Goal: Task Accomplishment & Management: Manage account settings

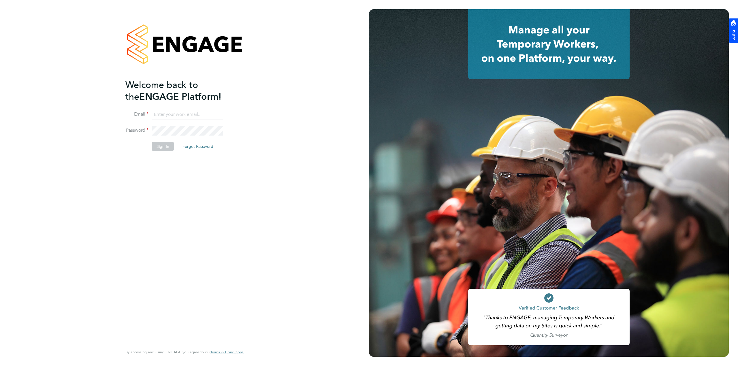
type input "[PERSON_NAME][EMAIL_ADDRESS][PERSON_NAME][DOMAIN_NAME]"
click at [163, 149] on button "Sign In" at bounding box center [163, 146] width 22 height 9
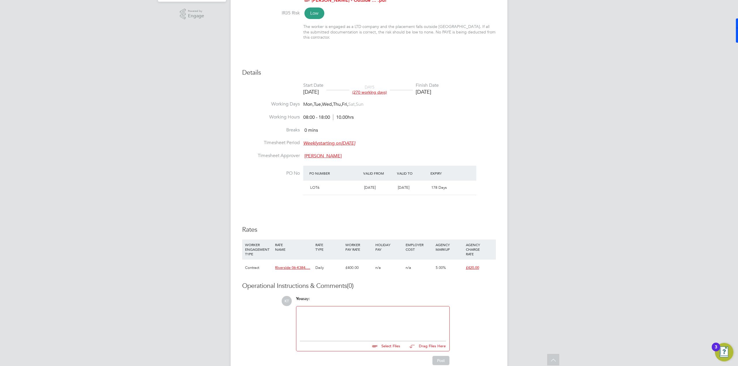
scroll to position [175, 0]
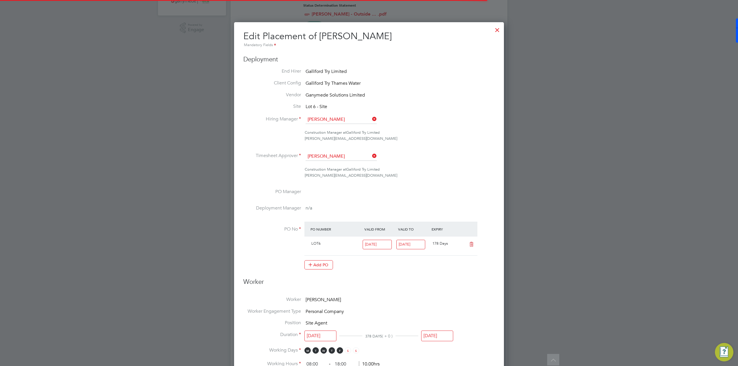
scroll to position [3, 3]
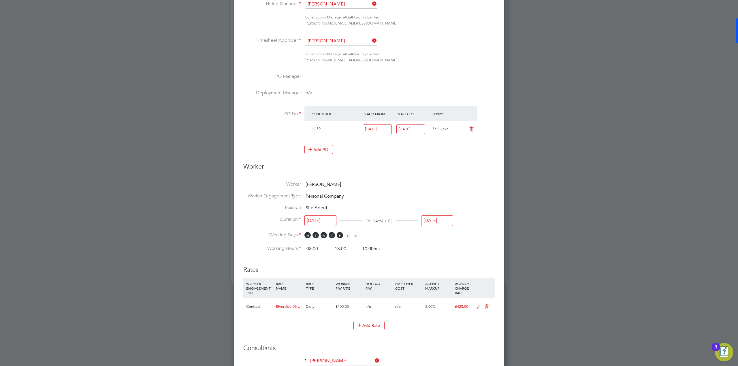
click at [446, 222] on input "[DATE]" at bounding box center [437, 220] width 32 height 11
click at [475, 175] on span "5" at bounding box center [474, 171] width 11 height 11
type input "05 Sep 2025"
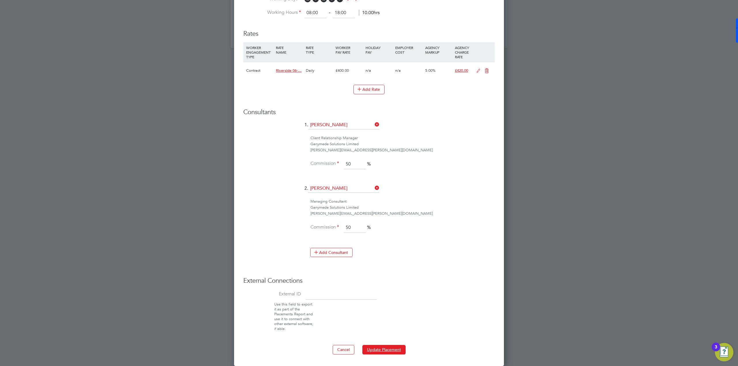
drag, startPoint x: 401, startPoint y: 350, endPoint x: 410, endPoint y: 355, distance: 10.6
click at [403, 351] on button "Update Placement" at bounding box center [383, 349] width 43 height 9
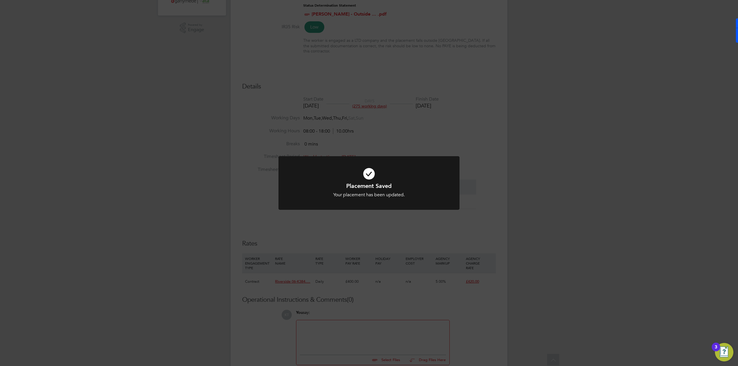
click at [430, 135] on div "Placement Saved Your placement has been updated. Cancel Okay" at bounding box center [369, 183] width 738 height 366
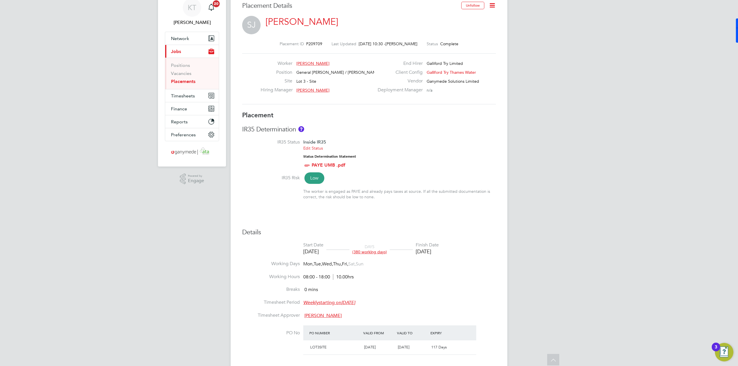
click at [427, 155] on li "IR35 Status Inside IR35 Edit Status Status Determination Statement PAYE UMB .pdf" at bounding box center [369, 156] width 254 height 35
type input "[PERSON_NAME]"
type input "[DATE]"
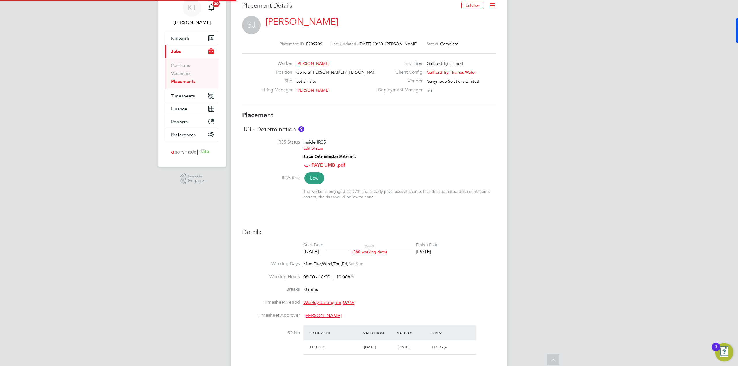
type input "08:00"
type input "18:00"
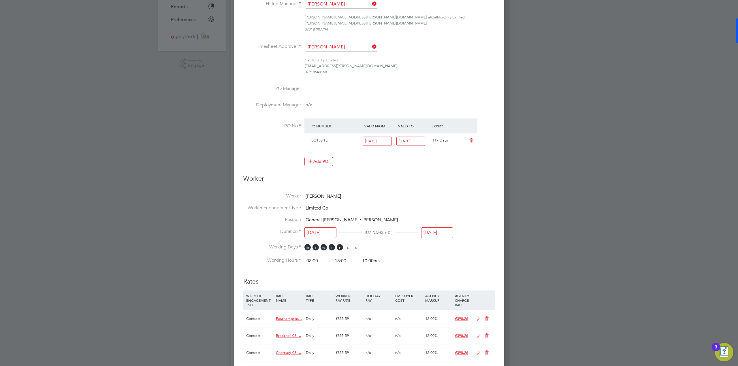
click at [439, 232] on input "[DATE]" at bounding box center [437, 233] width 32 height 11
click at [499, 199] on span "14" at bounding box center [496, 195] width 11 height 11
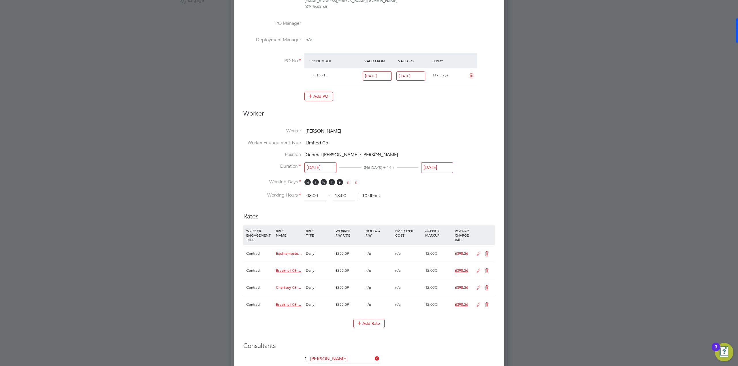
scroll to position [254, 0]
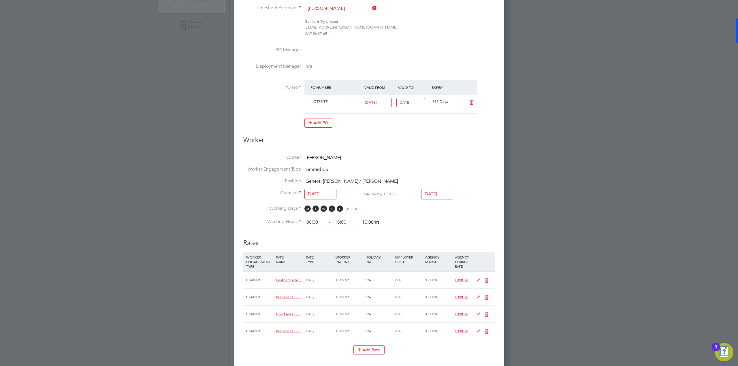
click at [445, 194] on input "[DATE]" at bounding box center [437, 194] width 32 height 11
drag, startPoint x: 495, startPoint y: 160, endPoint x: 499, endPoint y: 160, distance: 4.6
click at [499, 160] on span "28" at bounding box center [496, 157] width 11 height 11
type input "28 Sep 2025"
click at [434, 193] on input "28 Sep 2025" at bounding box center [437, 194] width 32 height 11
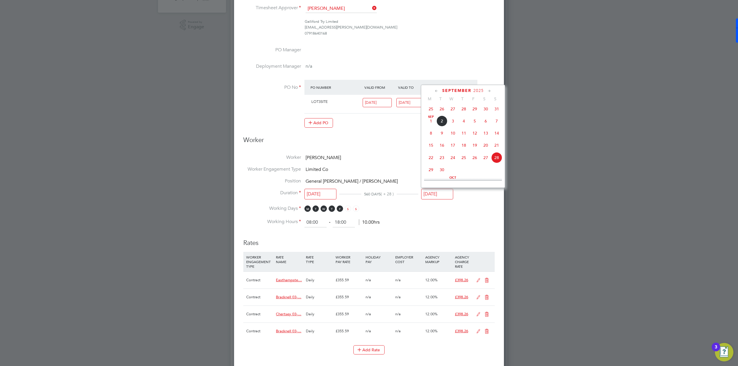
scroll to position [210, 0]
click at [498, 138] on span "28" at bounding box center [496, 133] width 11 height 11
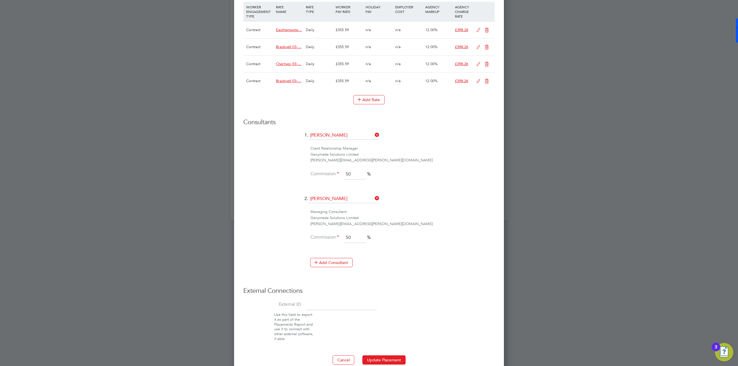
scroll to position [438, 0]
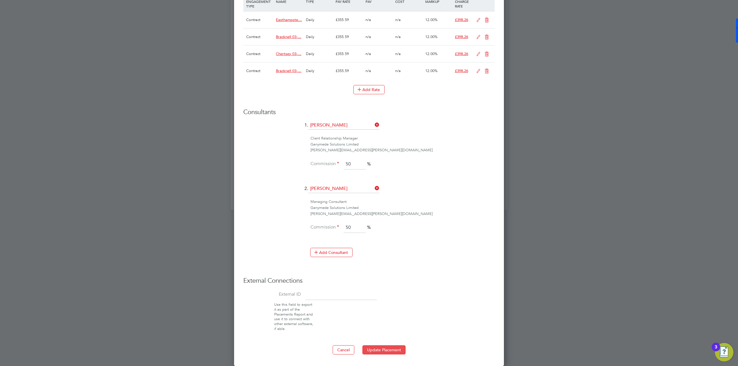
click at [388, 352] on button "Update Placement" at bounding box center [383, 349] width 43 height 9
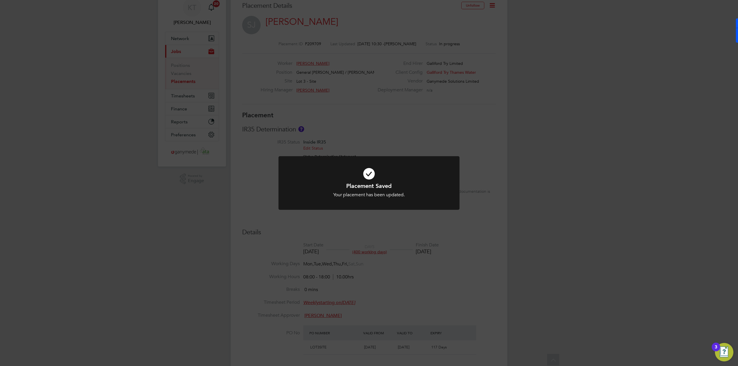
scroll to position [3, 3]
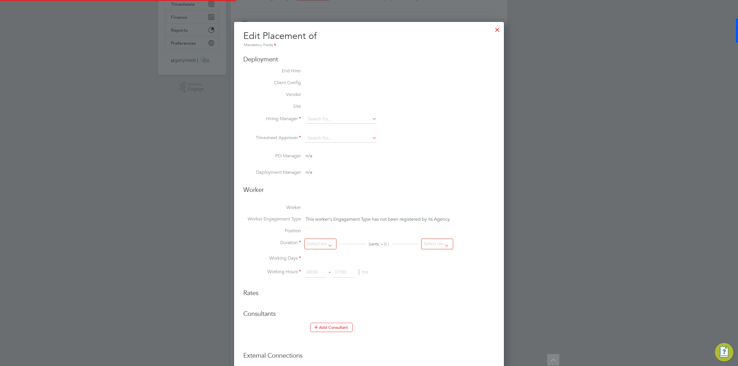
type input "Gary Attwell"
type input "21 Aug 2023"
type input "[DATE]"
type input "08:00"
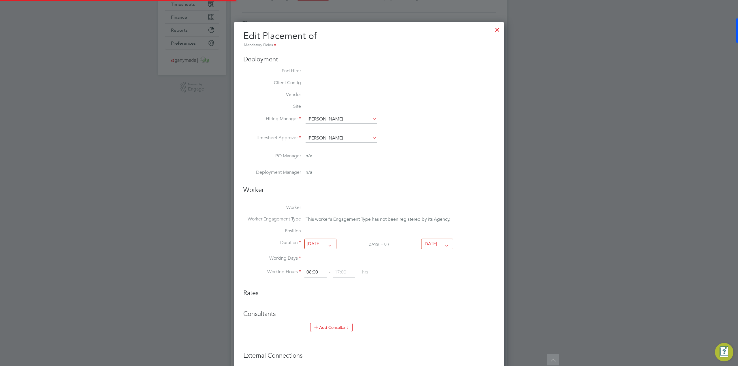
type input "18:00"
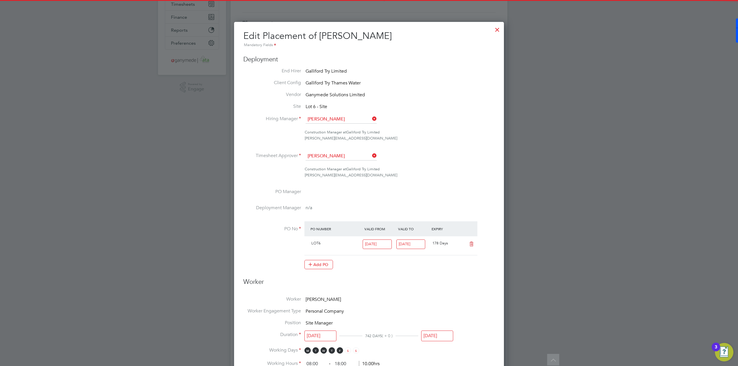
click at [439, 205] on li "Deployment Manager n/a" at bounding box center [368, 213] width 251 height 16
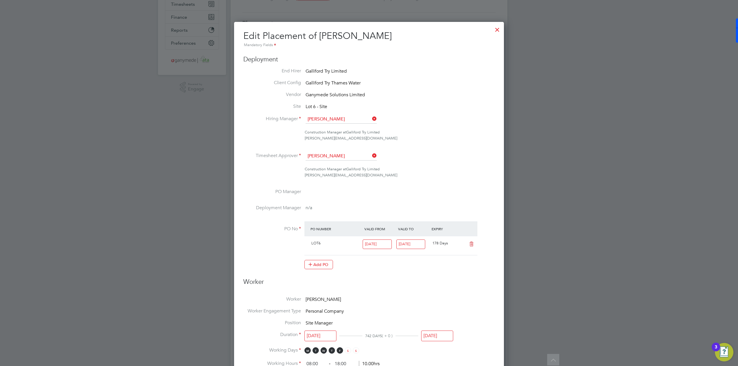
click at [439, 331] on input "[DATE]" at bounding box center [437, 336] width 32 height 11
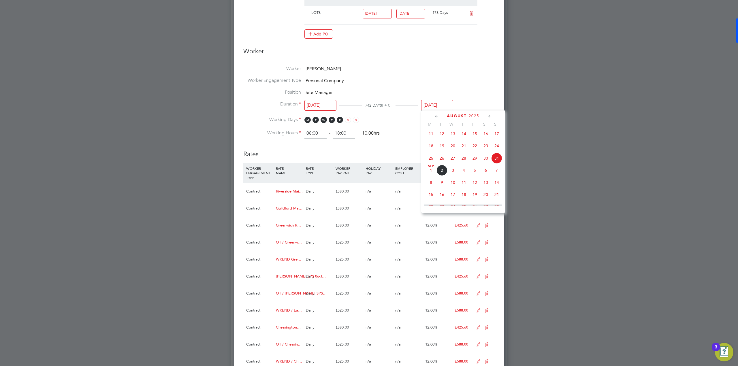
click at [497, 174] on span "7" at bounding box center [496, 170] width 11 height 11
type input "07 Sep 2025"
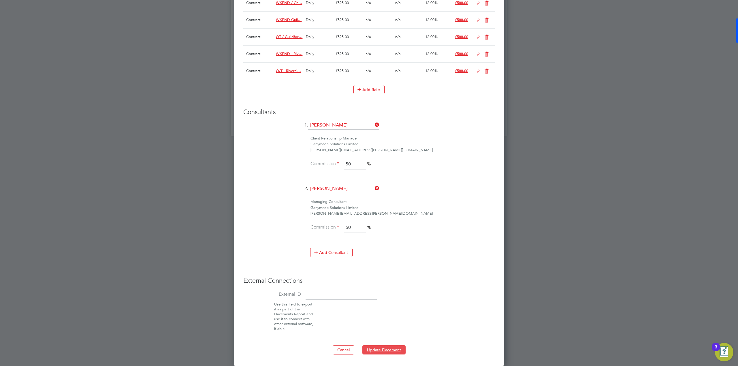
click at [387, 349] on button "Update Placement" at bounding box center [383, 349] width 43 height 9
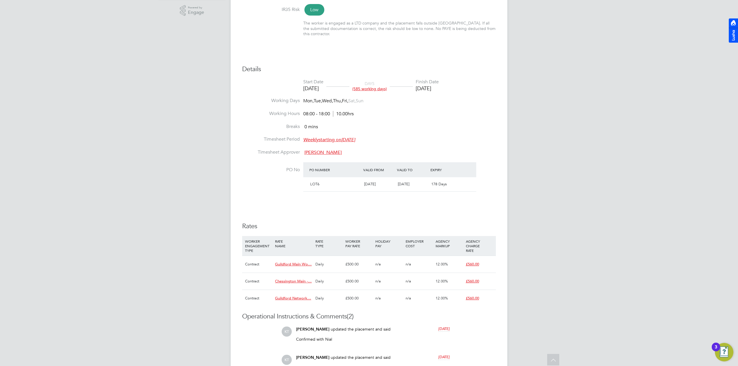
click at [456, 116] on li "Working Hours 08:00 - 18:00 10.00hrs" at bounding box center [369, 117] width 254 height 13
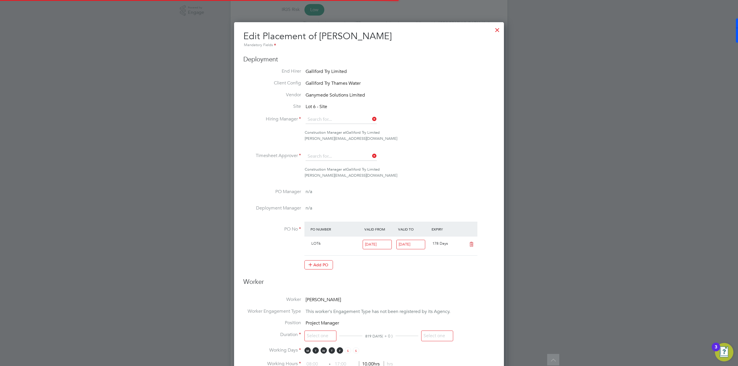
type input "[PERSON_NAME]"
type input "[DATE]"
type input "08:00"
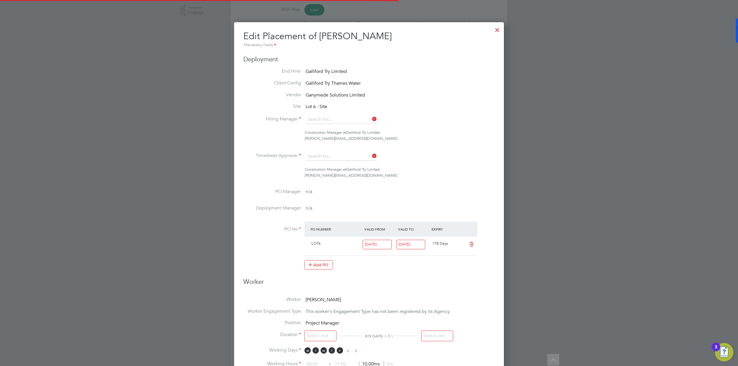
type input "18:00"
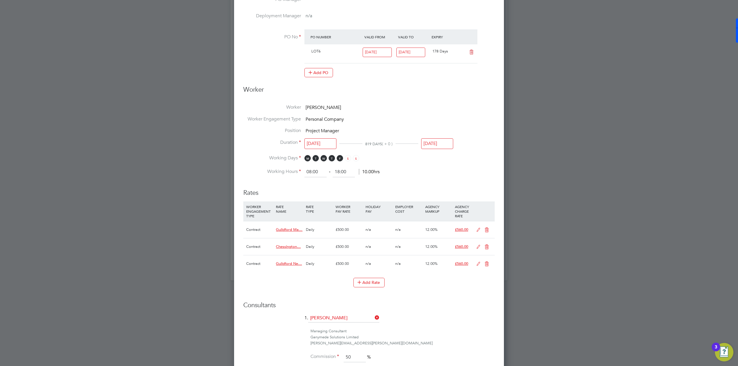
click at [448, 145] on input "[DATE]" at bounding box center [437, 143] width 32 height 11
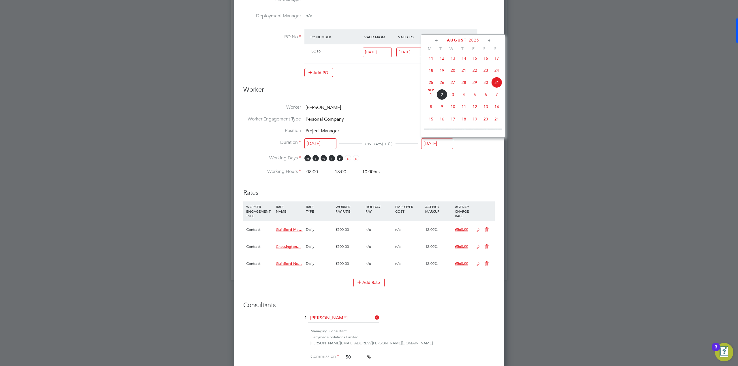
click at [495, 110] on span "14" at bounding box center [496, 106] width 11 height 11
type input "14 Sep 2025"
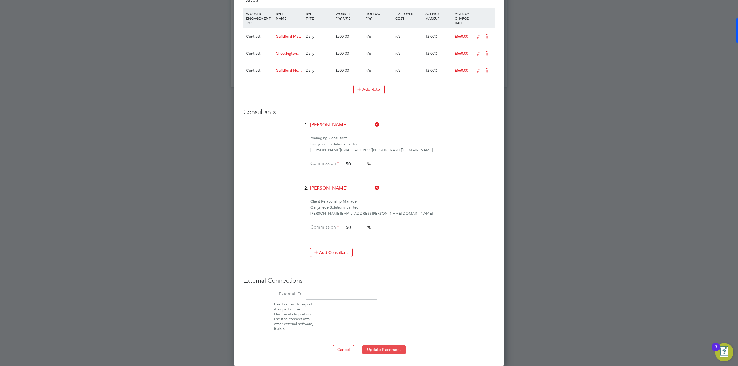
click at [391, 353] on button "Update Placement" at bounding box center [383, 349] width 43 height 9
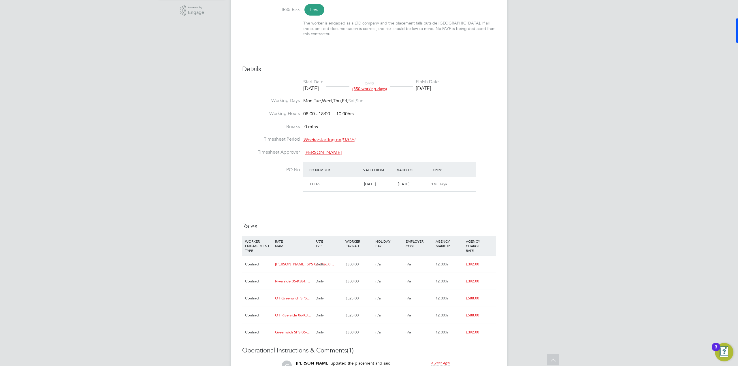
click at [475, 124] on li "Breaks 0 mins" at bounding box center [369, 130] width 254 height 13
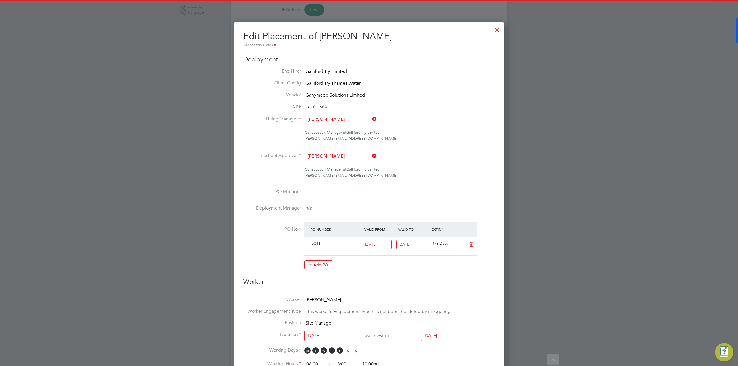
click at [447, 331] on input "[DATE]" at bounding box center [437, 336] width 32 height 11
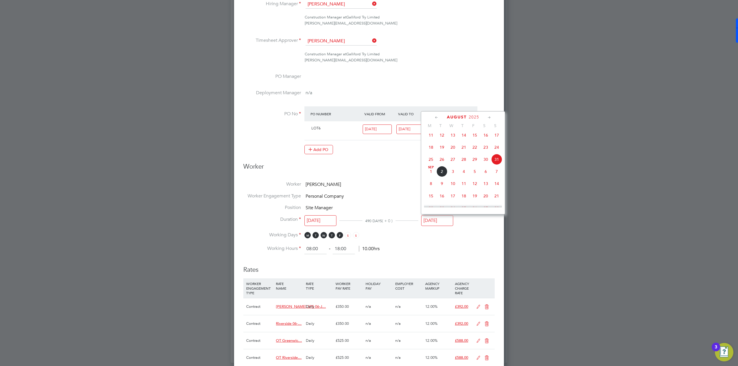
click at [497, 173] on span "7" at bounding box center [496, 171] width 11 height 11
type input "07 Sep 2025"
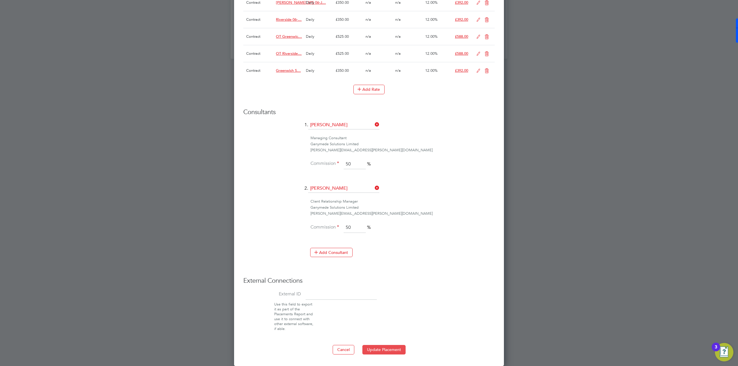
drag, startPoint x: 390, startPoint y: 346, endPoint x: 392, endPoint y: 351, distance: 4.8
click at [391, 346] on button "Update Placement" at bounding box center [383, 349] width 43 height 9
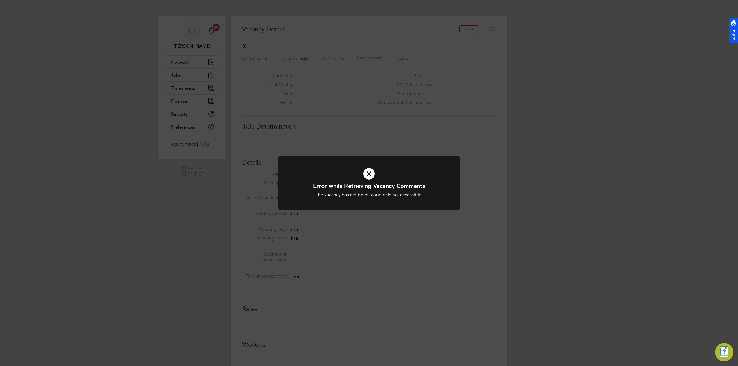
scroll to position [9, 125]
click at [366, 176] on icon at bounding box center [369, 174] width 150 height 22
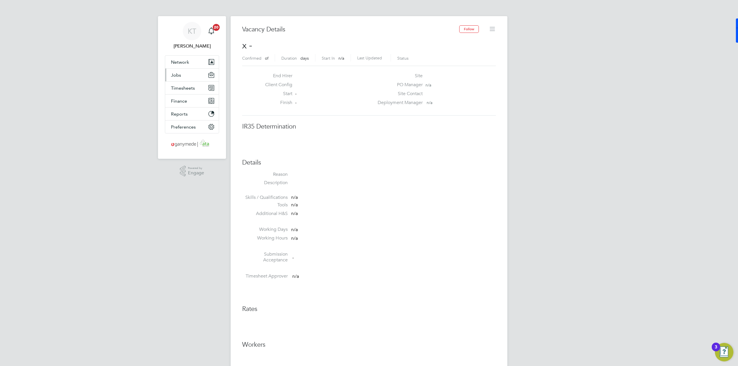
click at [165, 69] on button "Jobs" at bounding box center [192, 75] width 54 height 13
click at [172, 73] on span "Jobs" at bounding box center [176, 74] width 10 height 5
click at [181, 76] on span "Jobs" at bounding box center [176, 74] width 10 height 5
drag, startPoint x: 179, startPoint y: 106, endPoint x: 209, endPoint y: 120, distance: 33.2
click at [179, 107] on link "Placements" at bounding box center [183, 104] width 24 height 5
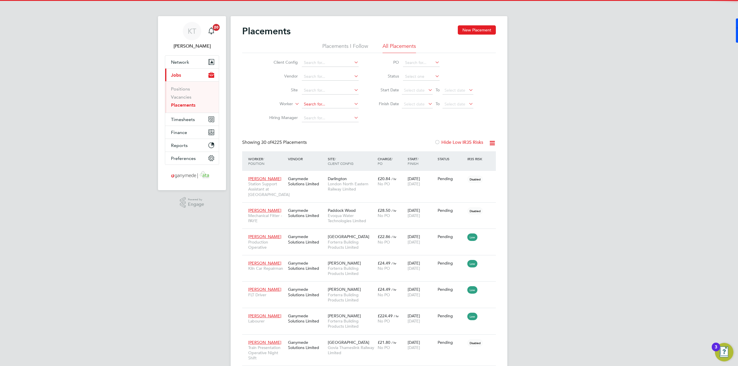
click at [311, 104] on input at bounding box center [330, 104] width 57 height 8
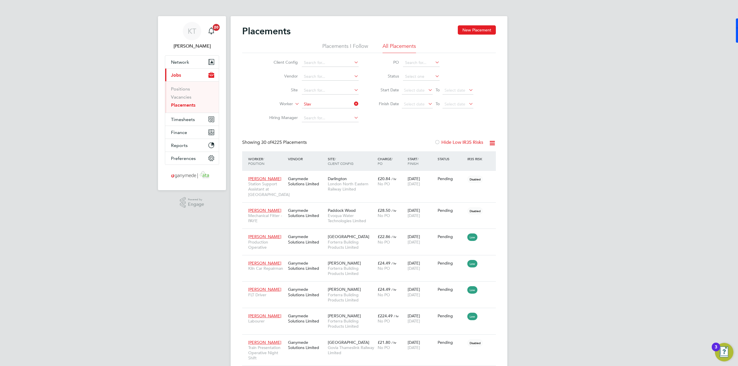
click at [345, 111] on li "Slav i Ispiridonov" at bounding box center [330, 112] width 57 height 8
type input "Slavi Ispiridonov"
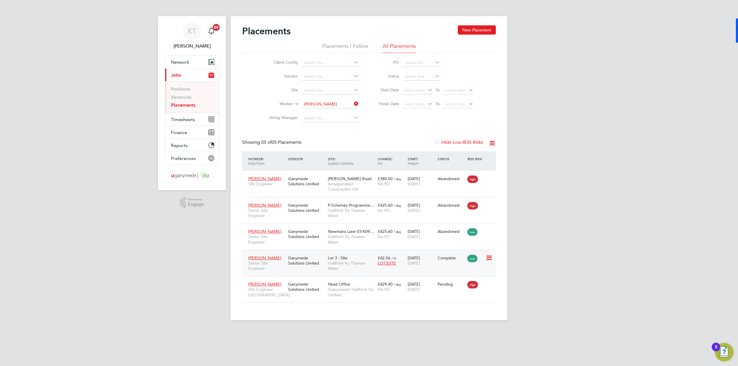
click at [344, 264] on span "Galliford Try Thames Water" at bounding box center [351, 266] width 47 height 10
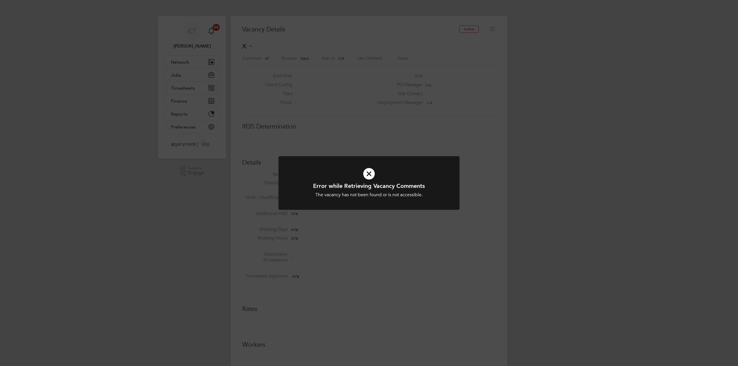
scroll to position [9, 125]
click at [362, 171] on icon at bounding box center [369, 174] width 150 height 22
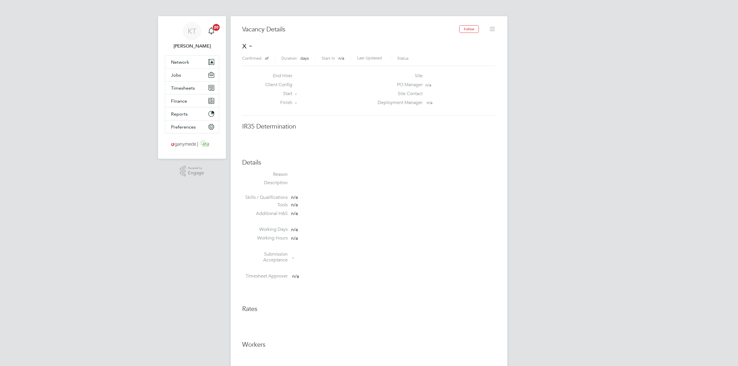
click at [368, 173] on li "Reason" at bounding box center [369, 176] width 254 height 9
click at [177, 76] on span "Jobs" at bounding box center [176, 74] width 10 height 5
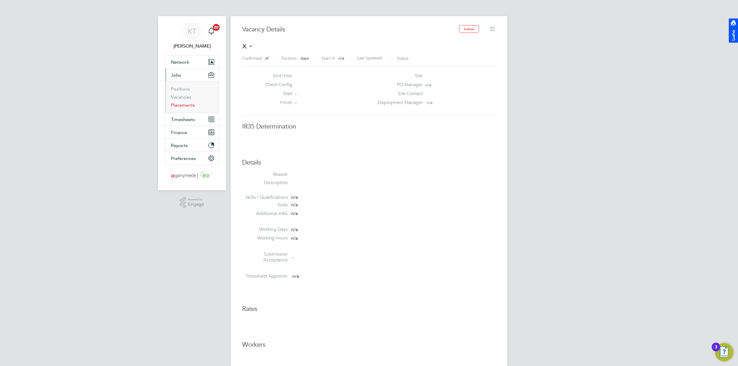
click at [180, 105] on link "Placements" at bounding box center [183, 104] width 24 height 5
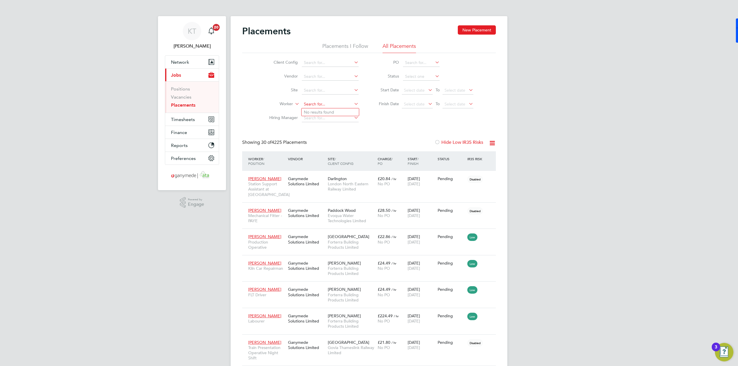
click at [329, 103] on input at bounding box center [330, 104] width 57 height 8
drag, startPoint x: 329, startPoint y: 103, endPoint x: 314, endPoint y: 102, distance: 14.8
click at [314, 102] on input at bounding box center [330, 104] width 57 height 8
drag, startPoint x: 322, startPoint y: 111, endPoint x: 330, endPoint y: 117, distance: 9.4
click at [323, 112] on li "[PERSON_NAME]" at bounding box center [330, 112] width 57 height 8
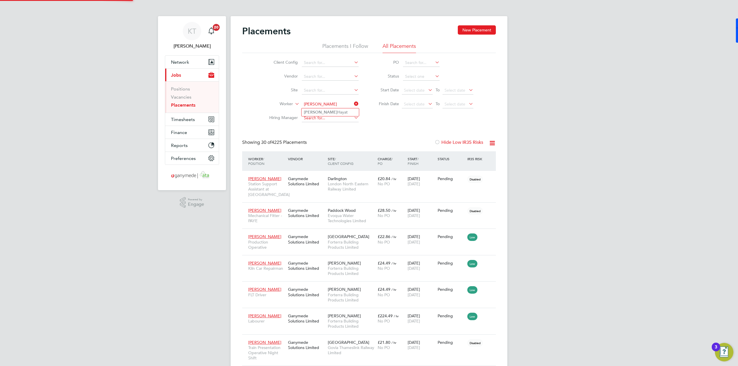
type input "[PERSON_NAME]"
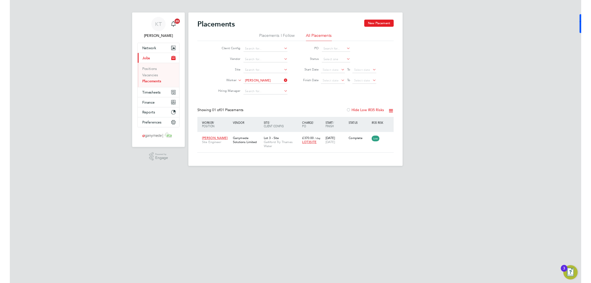
scroll to position [5, 27]
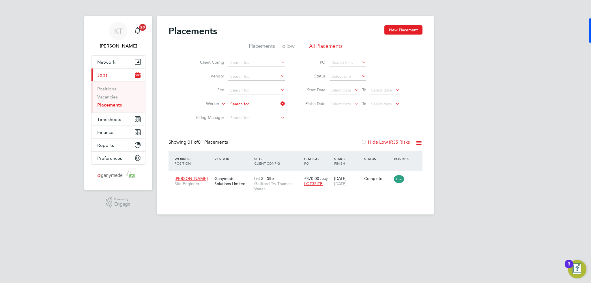
drag, startPoint x: 259, startPoint y: 102, endPoint x: 274, endPoint y: 104, distance: 15.5
click at [261, 103] on input at bounding box center [256, 104] width 57 height 8
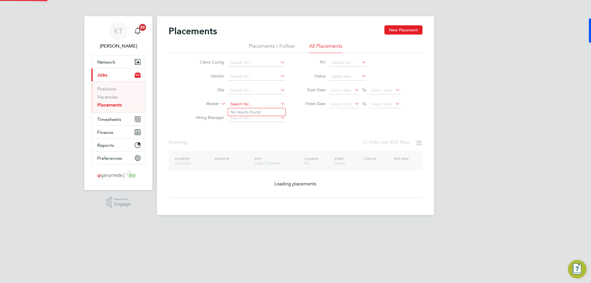
click at [266, 104] on input at bounding box center [256, 104] width 57 height 8
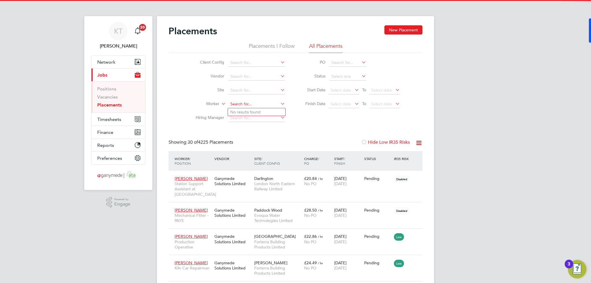
scroll to position [22, 40]
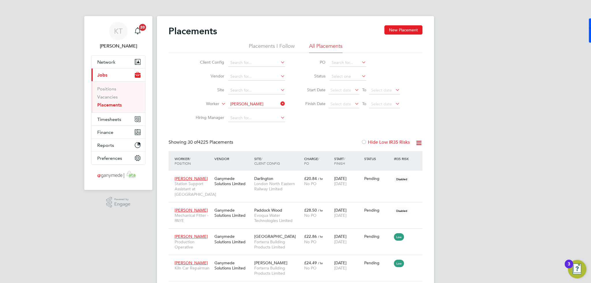
click at [268, 111] on li "[PERSON_NAME]" at bounding box center [266, 112] width 77 height 8
type input "[PERSON_NAME]"
